Goal: Transaction & Acquisition: Book appointment/travel/reservation

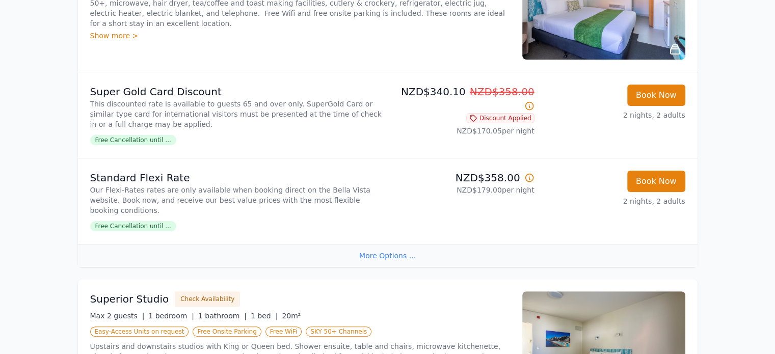
scroll to position [207, 0]
click at [658, 185] on button "Book Now" at bounding box center [656, 181] width 58 height 21
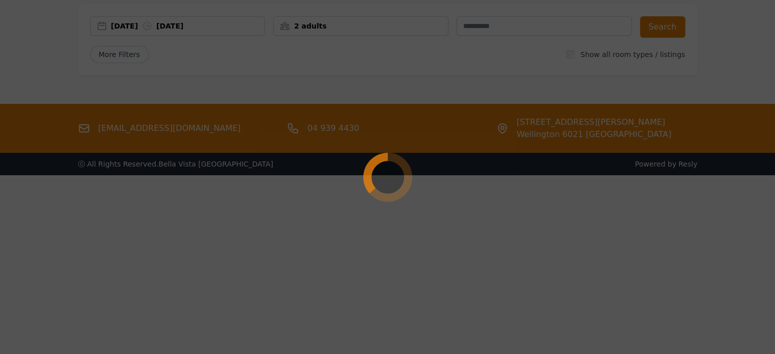
scroll to position [49, 0]
select select "**"
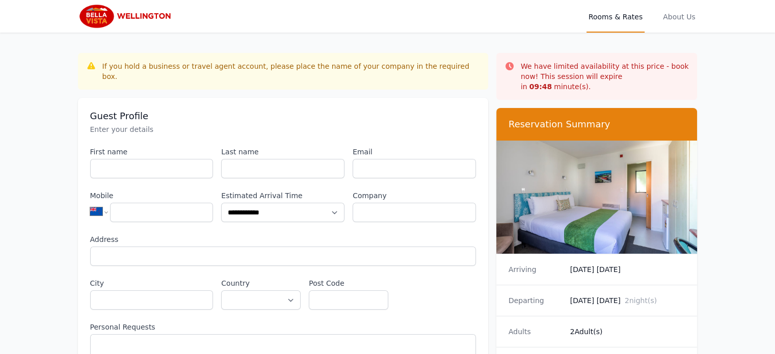
scroll to position [49, 0]
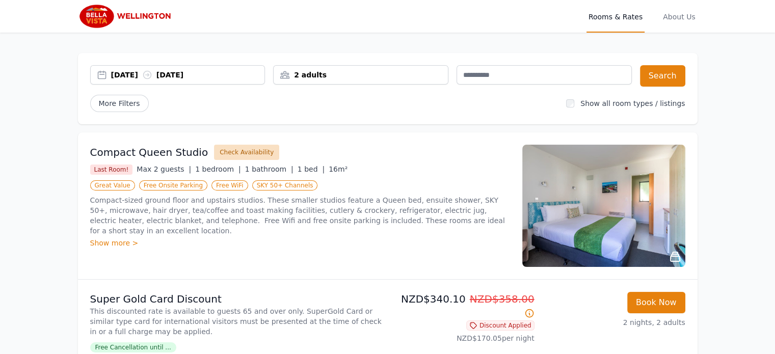
click at [240, 147] on button "Check Availability" at bounding box center [246, 152] width 65 height 15
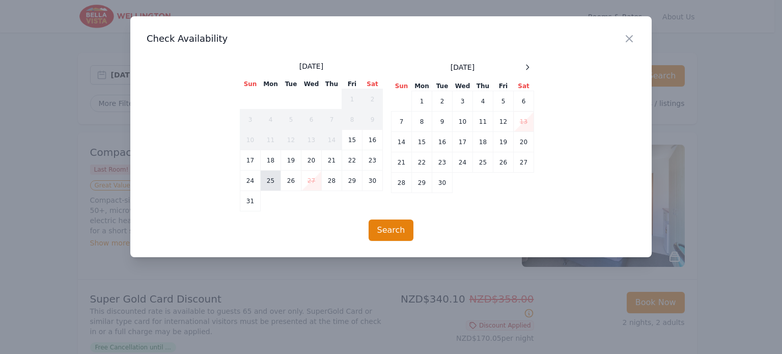
click at [268, 179] on td "25" at bounding box center [271, 181] width 20 height 20
click at [308, 171] on td "27" at bounding box center [312, 181] width 20 height 20
click at [396, 228] on button "Search" at bounding box center [391, 230] width 45 height 21
